Goal: Check status: Check status

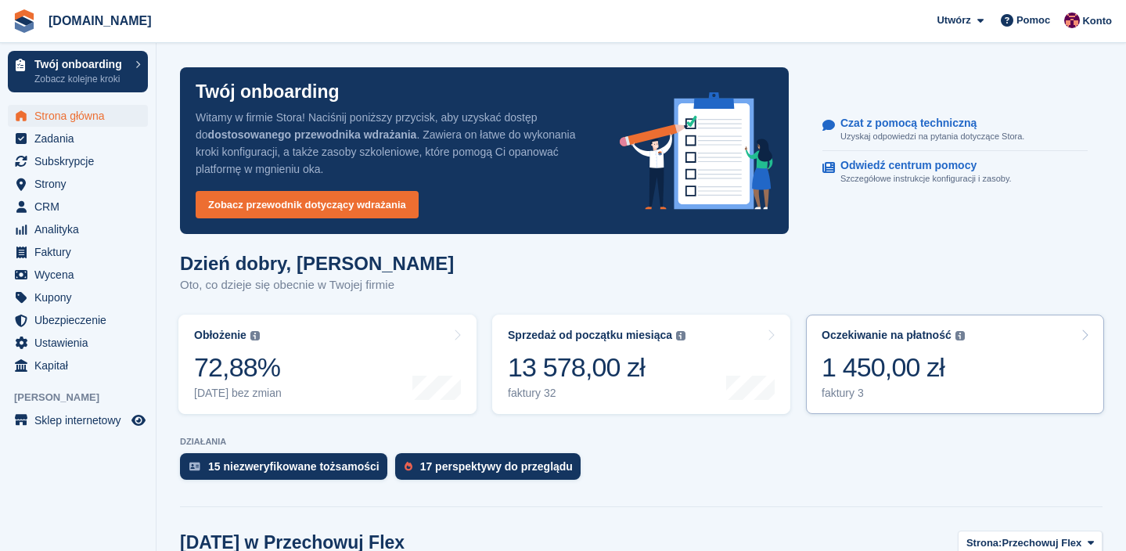
click at [868, 359] on div "1 450,00 zł" at bounding box center [892, 367] width 143 height 32
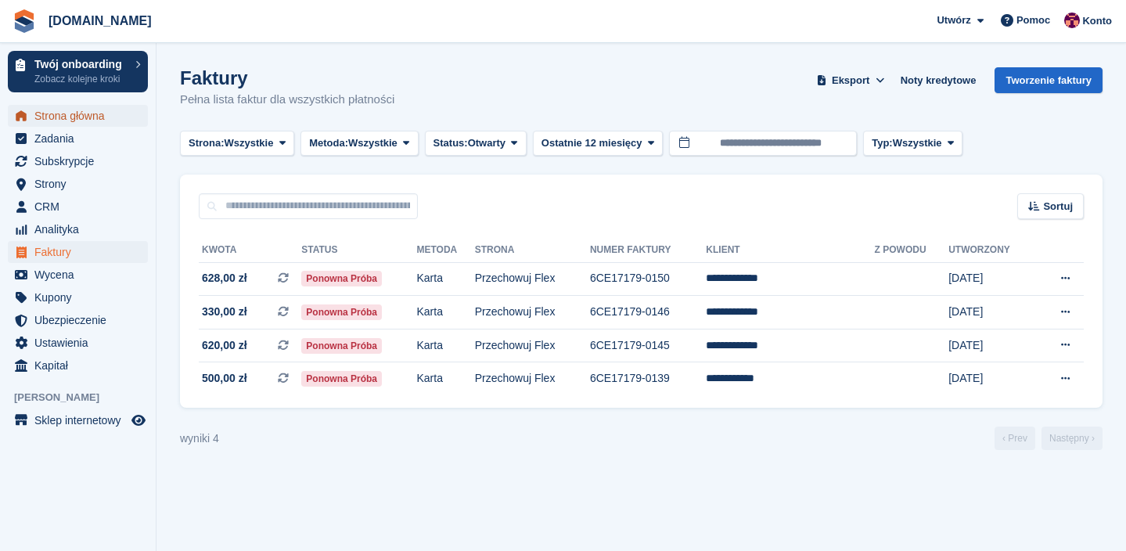
click at [83, 122] on span "Strona główna" at bounding box center [81, 116] width 94 height 22
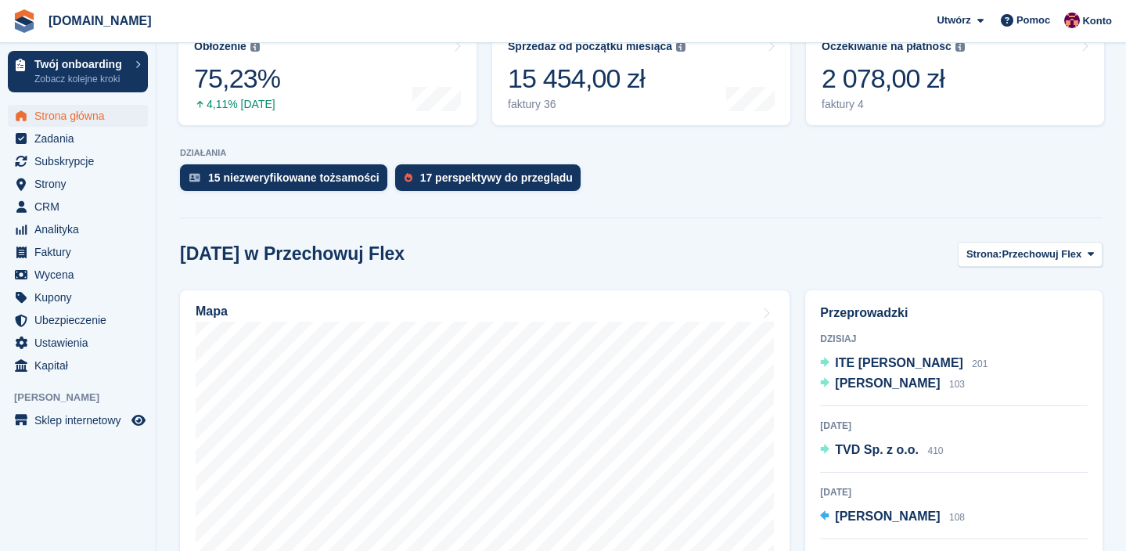
scroll to position [609, 0]
